Goal: Information Seeking & Learning: Learn about a topic

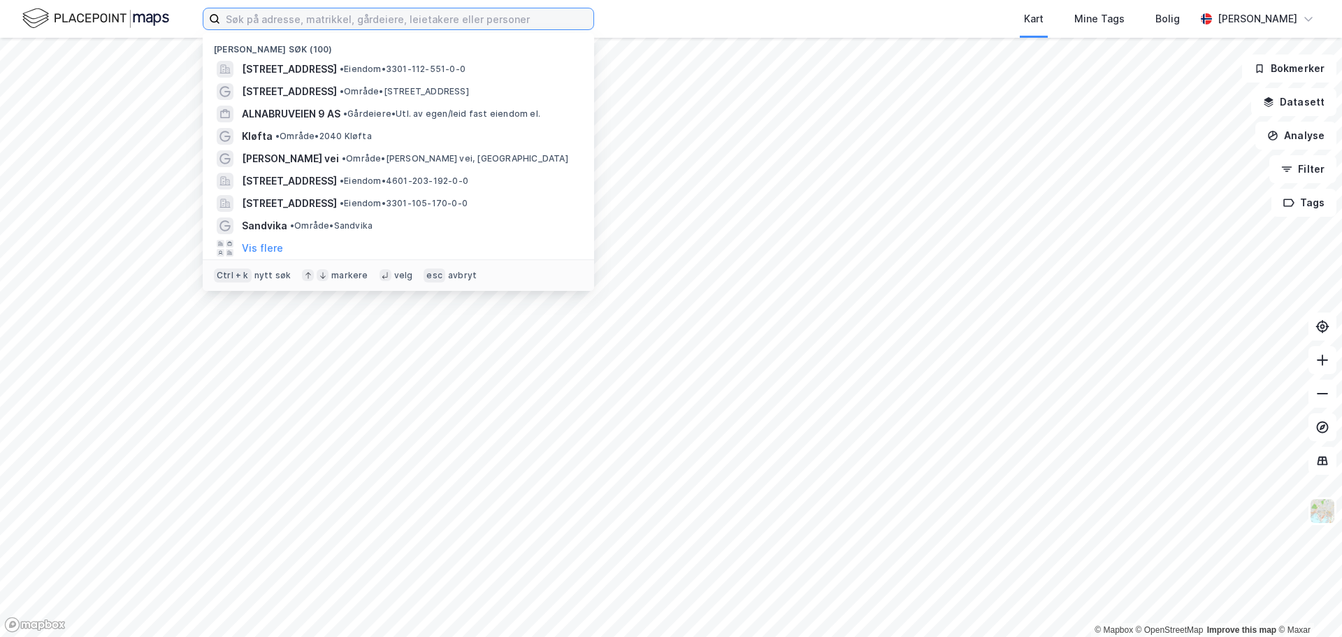
click at [252, 24] on input at bounding box center [406, 18] width 373 height 21
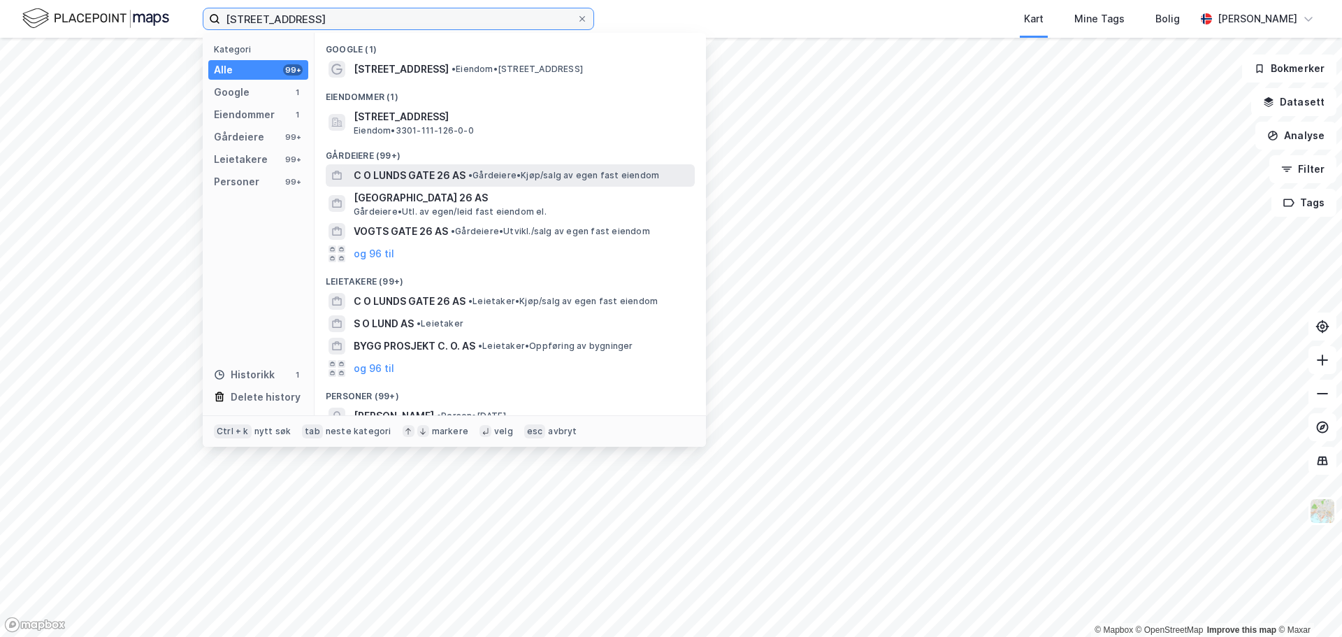
type input "c o lunds gate 26"
click at [424, 185] on div "C O LUNDS GATE 26 AS • Gårdeiere • Kjøp/salg av egen fast eiendom" at bounding box center [510, 175] width 369 height 22
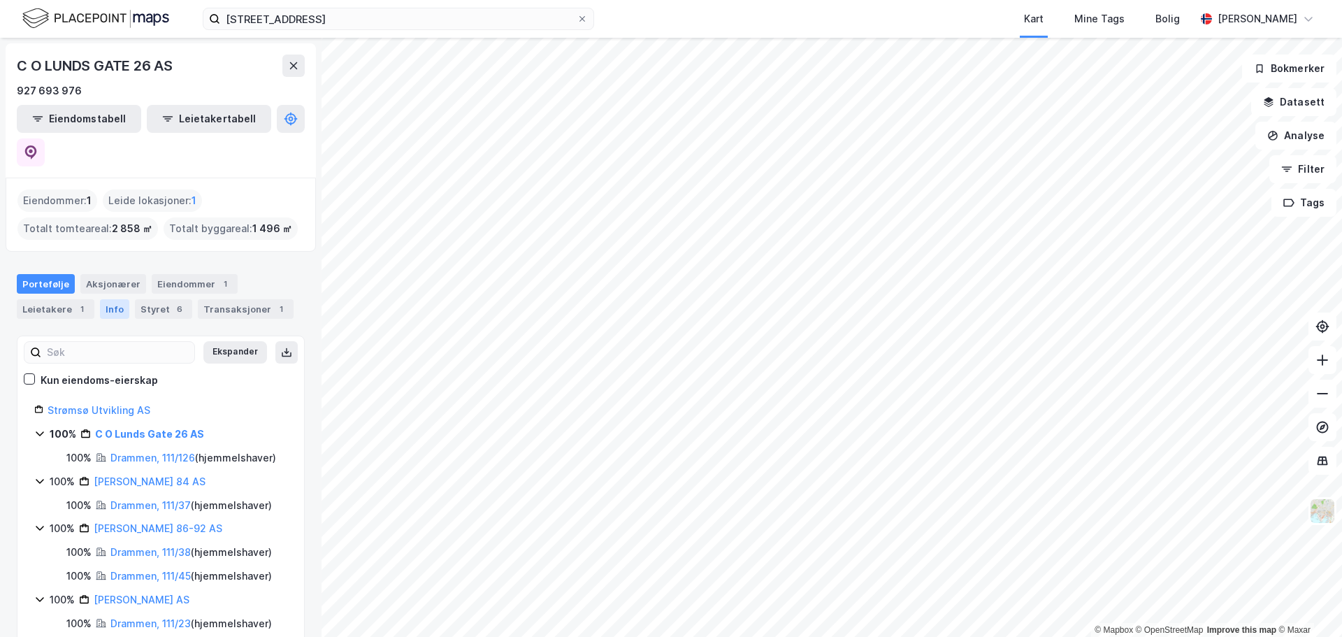
click at [108, 299] on div "Info" at bounding box center [114, 309] width 29 height 20
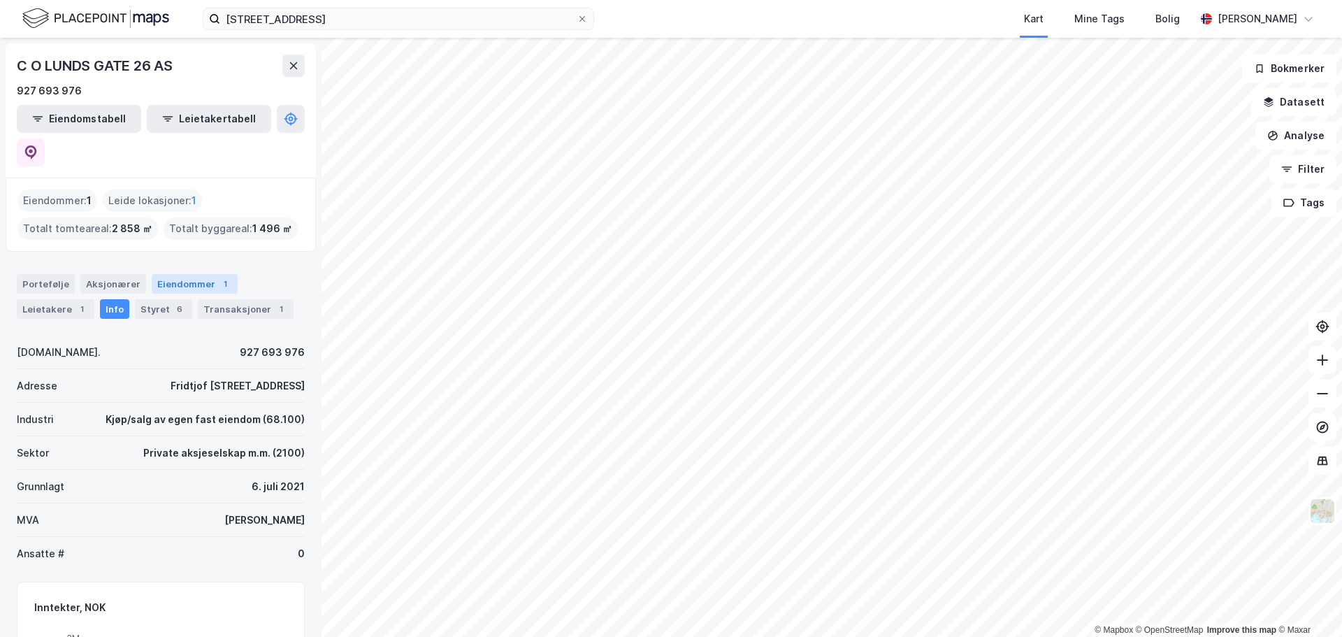
click at [194, 274] on div "Eiendommer 1" at bounding box center [195, 284] width 86 height 20
